Goal: Navigation & Orientation: Find specific page/section

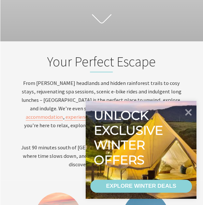
scroll to position [224, 207]
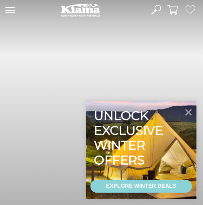
scroll to position [224, 207]
click at [11, 9] on icon at bounding box center [10, 10] width 11 height 6
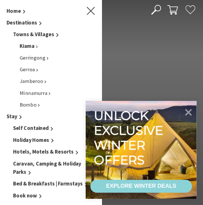
click at [33, 45] on span "Kiama" at bounding box center [27, 46] width 15 height 7
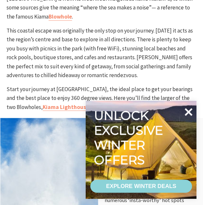
scroll to position [336, 210]
click at [192, 110] on icon at bounding box center [188, 112] width 16 height 16
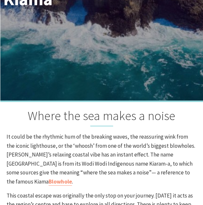
scroll to position [0, 0]
